Goal: Transaction & Acquisition: Obtain resource

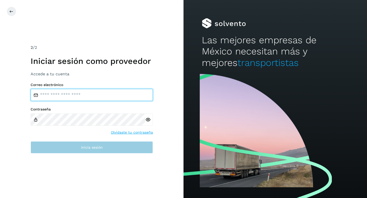
type input "**********"
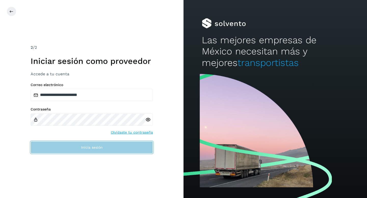
click at [104, 145] on button "Inicia sesión" at bounding box center [92, 148] width 122 height 12
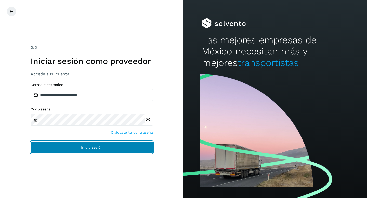
click at [104, 145] on button "Inicia sesión" at bounding box center [92, 148] width 122 height 12
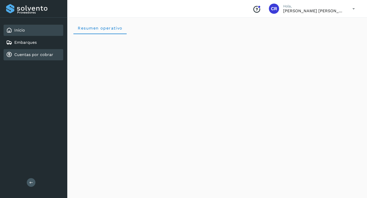
click at [43, 56] on link "Cuentas por cobrar" at bounding box center [33, 54] width 39 height 5
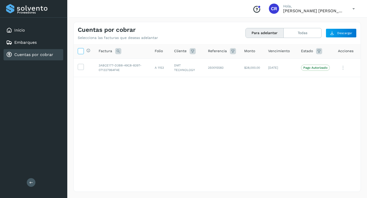
click at [82, 52] on icon at bounding box center [80, 50] width 5 height 5
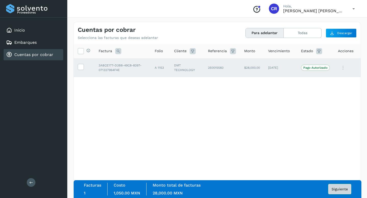
click at [334, 191] on span "Siguiente" at bounding box center [340, 190] width 16 height 4
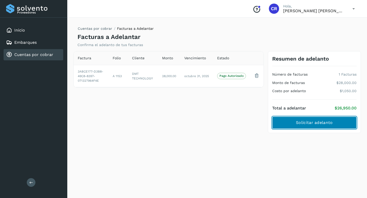
click at [303, 126] on button "Solicitar adelanto" at bounding box center [314, 123] width 84 height 12
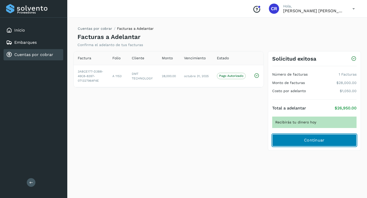
click at [301, 139] on button "Continuar" at bounding box center [314, 140] width 84 height 12
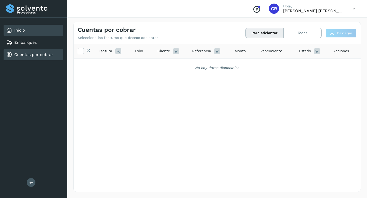
click at [37, 29] on div "Inicio" at bounding box center [34, 30] width 60 height 11
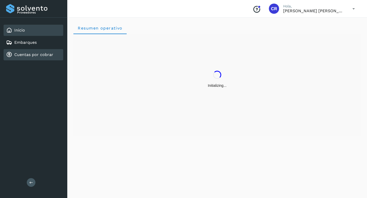
click at [36, 54] on link "Cuentas por cobrar" at bounding box center [33, 54] width 39 height 5
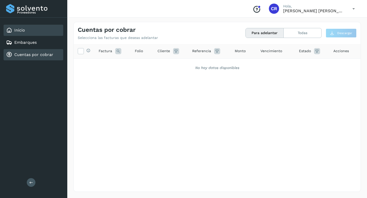
click at [31, 31] on div "Inicio" at bounding box center [34, 30] width 60 height 11
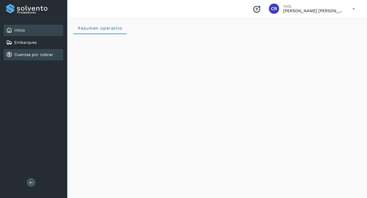
click at [32, 54] on link "Cuentas por cobrar" at bounding box center [33, 54] width 39 height 5
